Goal: Task Accomplishment & Management: Complete application form

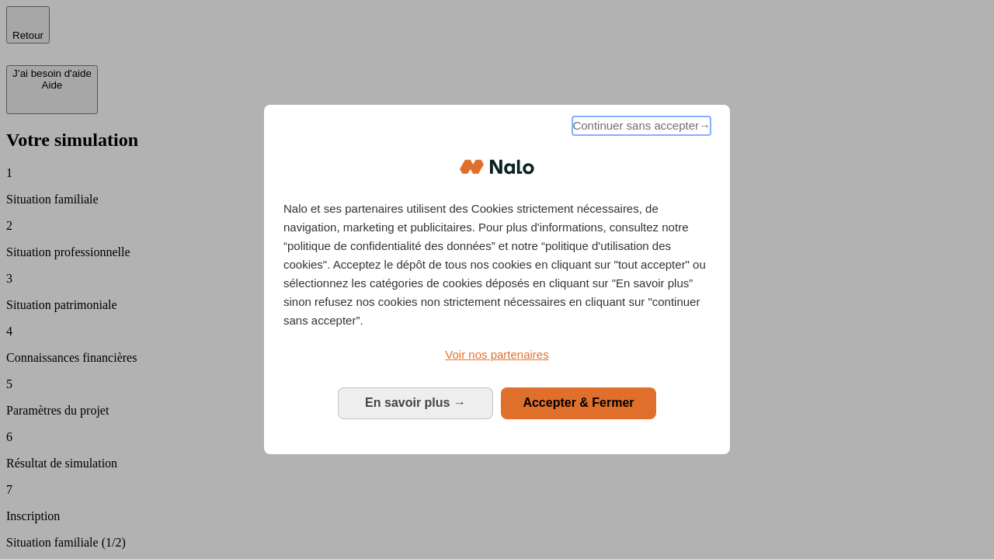
click at [640, 128] on span "Continuer sans accepter →" at bounding box center [641, 126] width 138 height 19
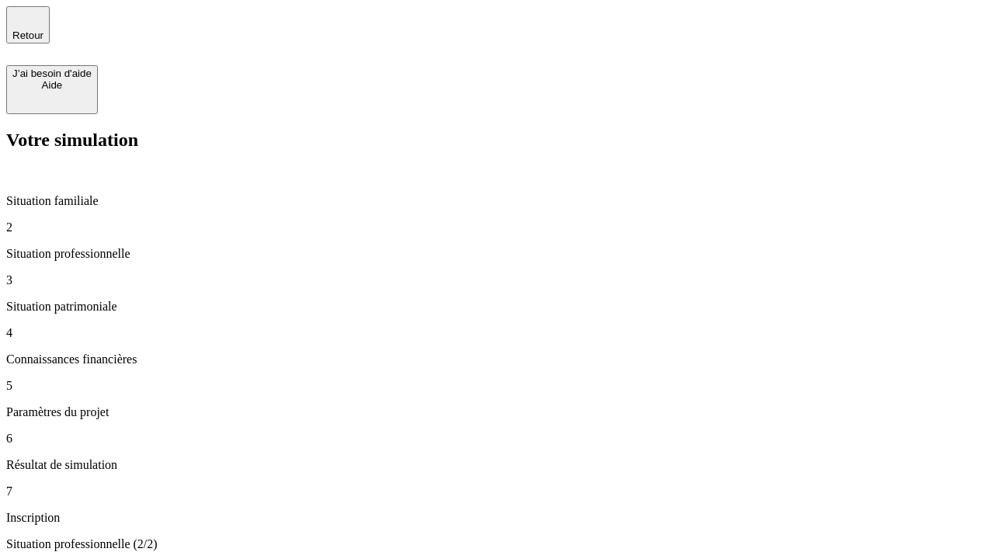
type input "30 000"
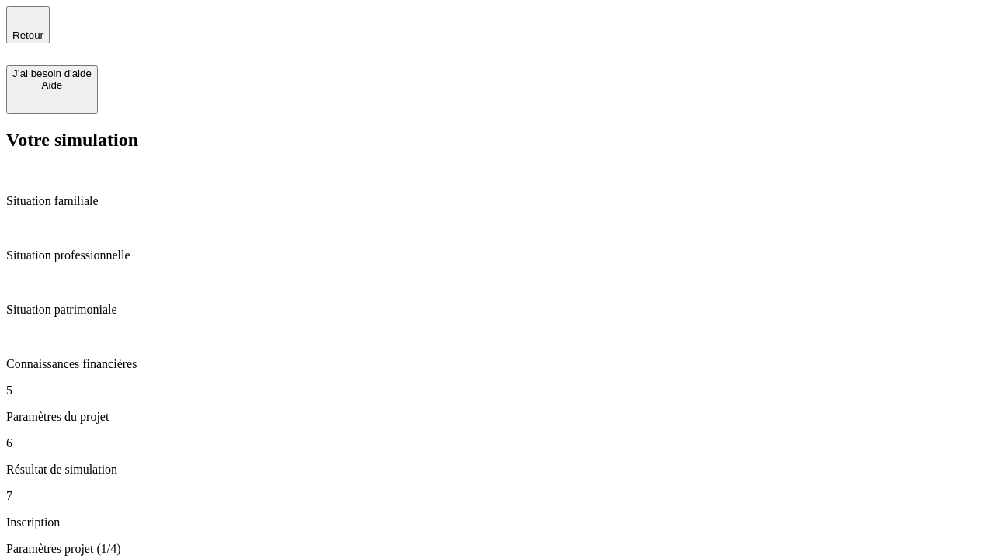
type input "25"
type input "64"
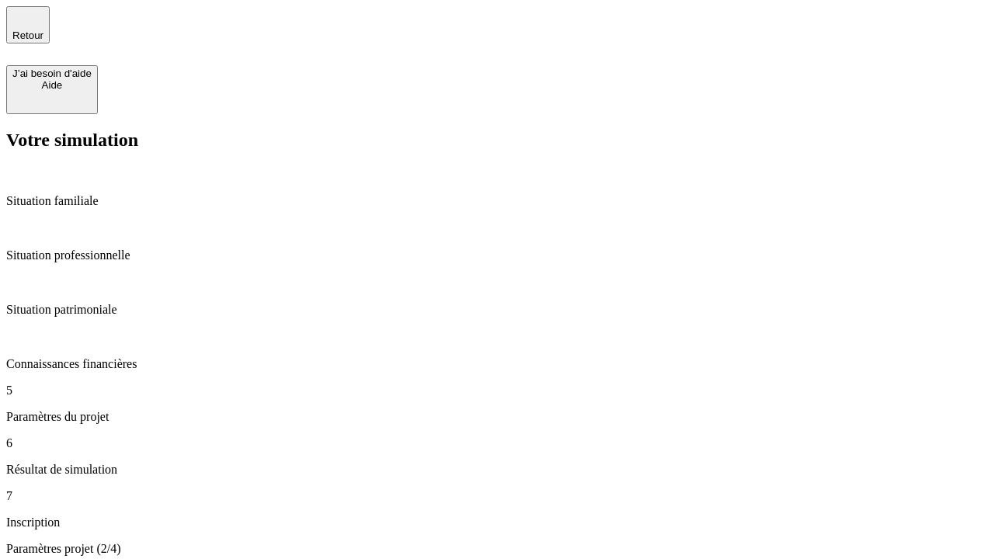
type input "1 000"
type input "640"
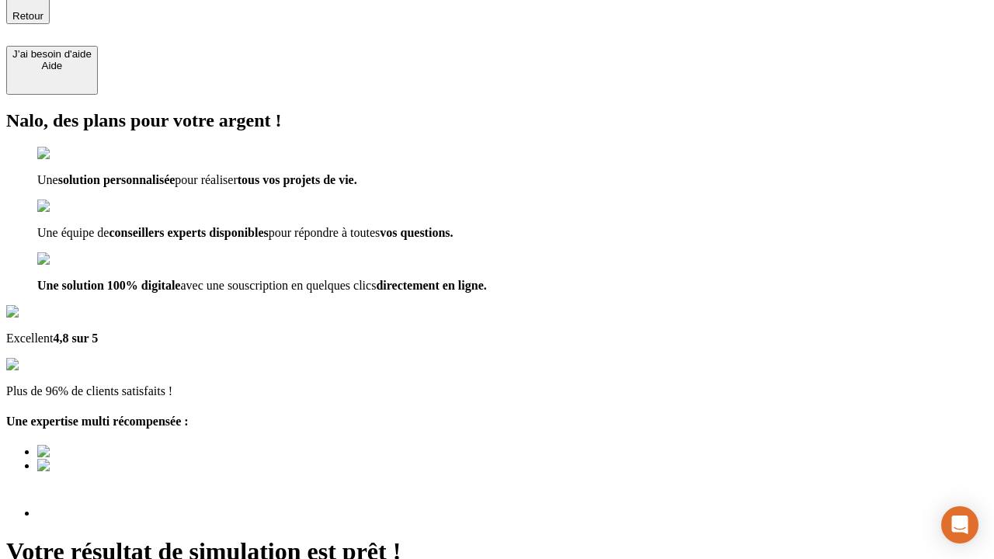
scroll to position [146, 0]
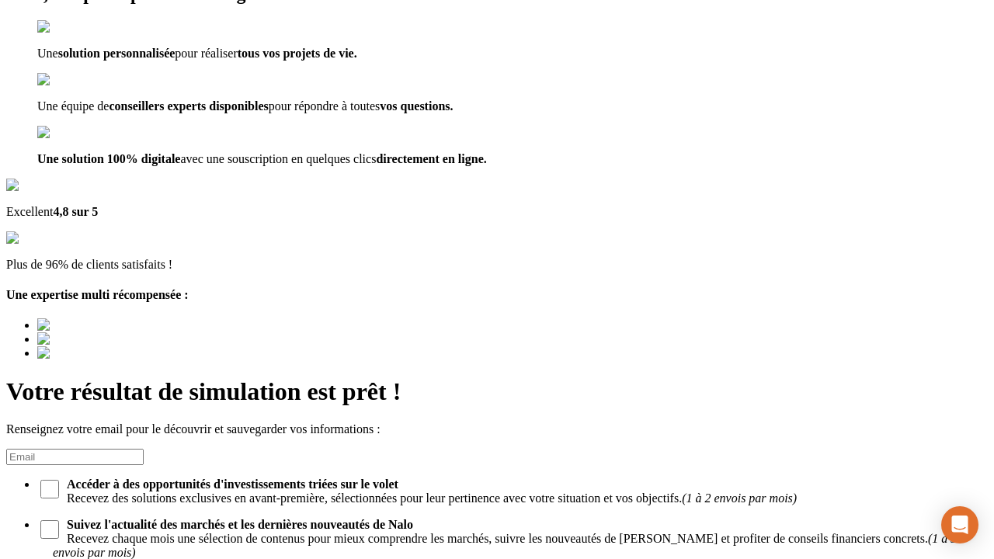
type input "[EMAIL_ADDRESS][PERSON_NAME][DOMAIN_NAME]"
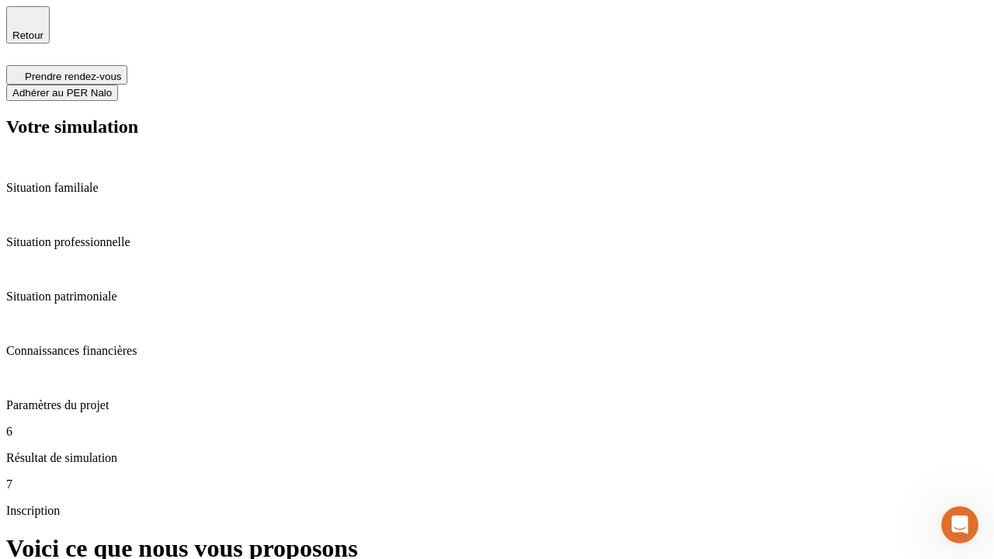
click at [112, 87] on span "Adhérer au PER Nalo" at bounding box center [61, 93] width 99 height 12
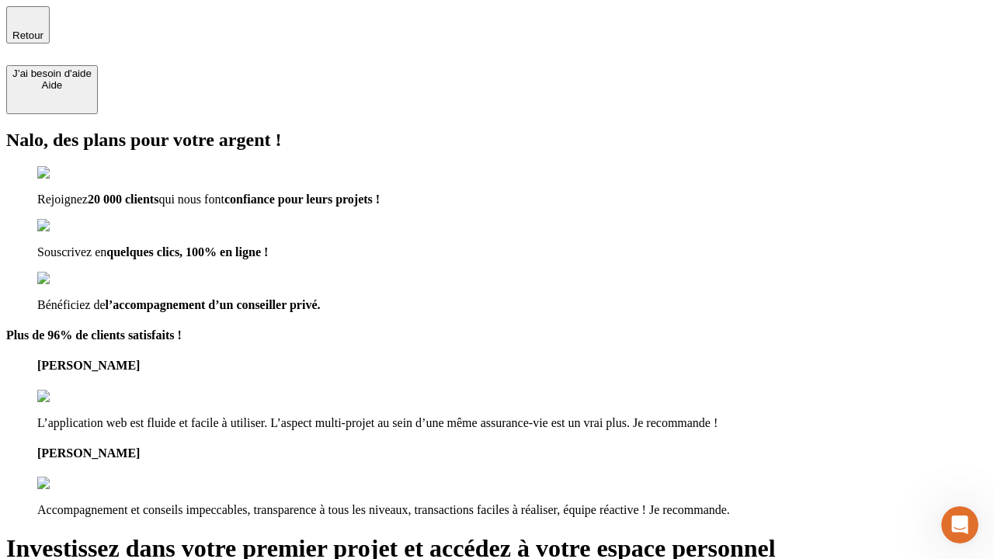
type input "[PERSON_NAME][EMAIL_ADDRESS][DOMAIN_NAME]"
